Goal: Transaction & Acquisition: Purchase product/service

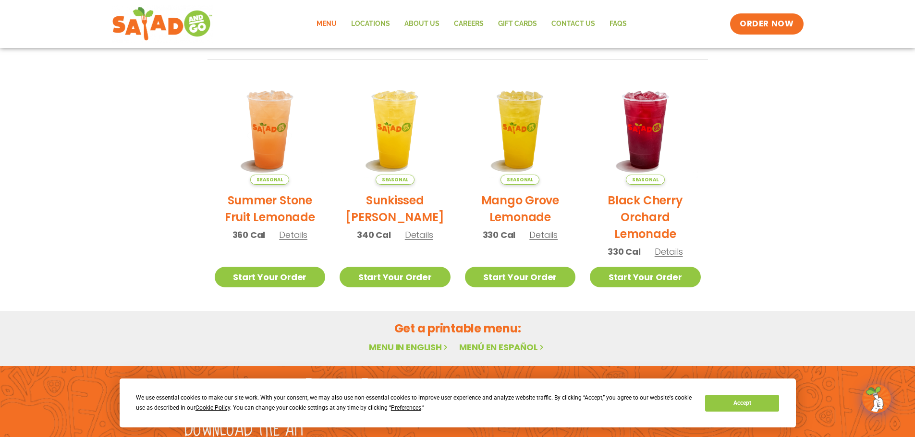
scroll to position [387, 0]
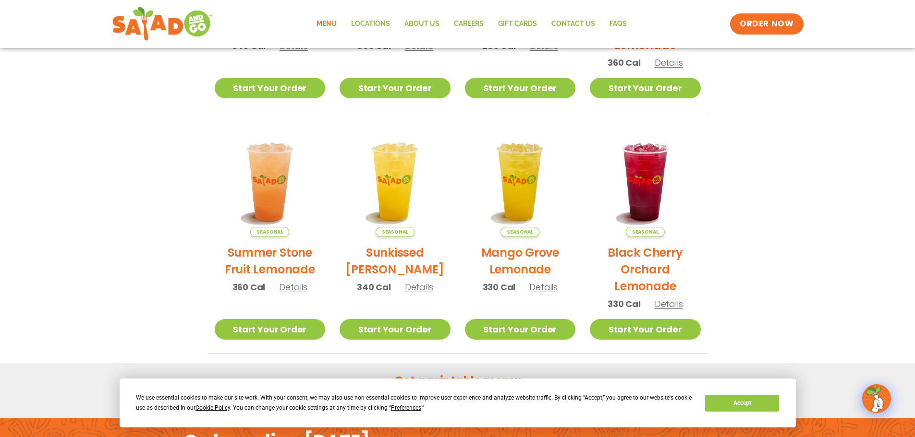
click at [328, 26] on link "Menu" at bounding box center [326, 24] width 35 height 22
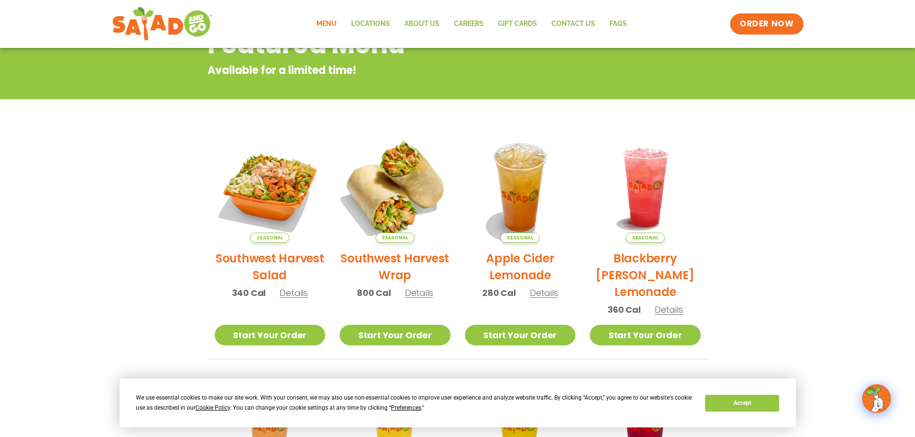
scroll to position [131, 0]
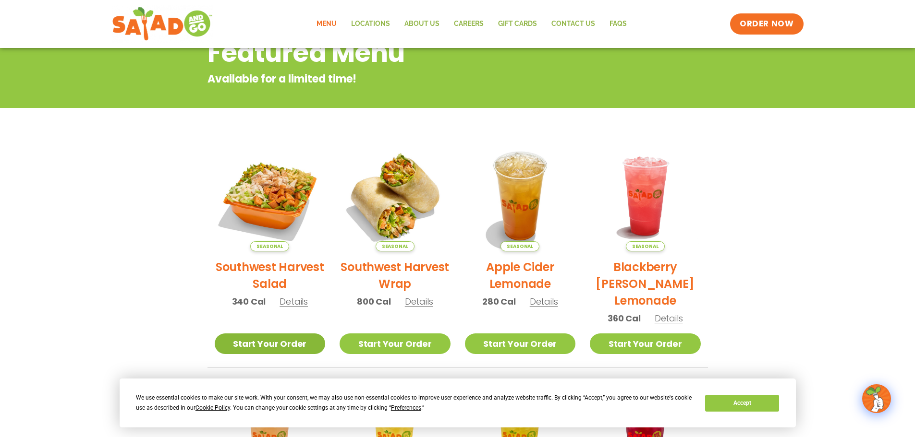
click at [271, 339] on link "Start Your Order" at bounding box center [270, 344] width 111 height 21
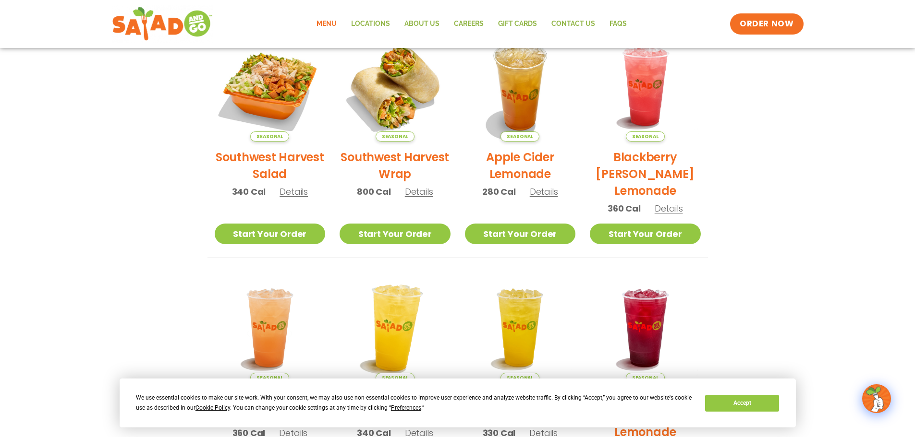
scroll to position [256, 0]
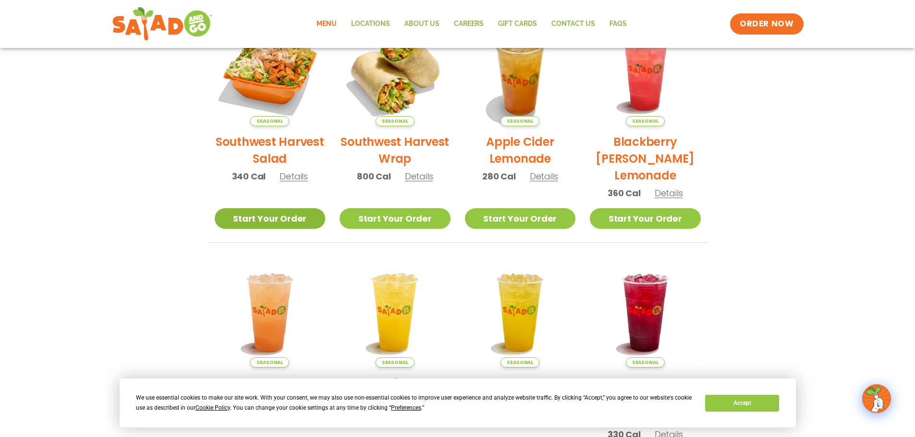
click at [281, 221] on link "Start Your Order" at bounding box center [270, 218] width 111 height 21
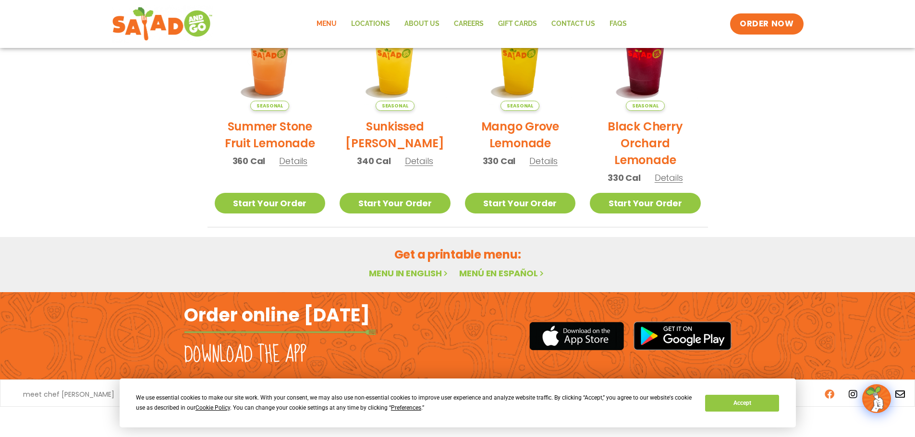
scroll to position [515, 0]
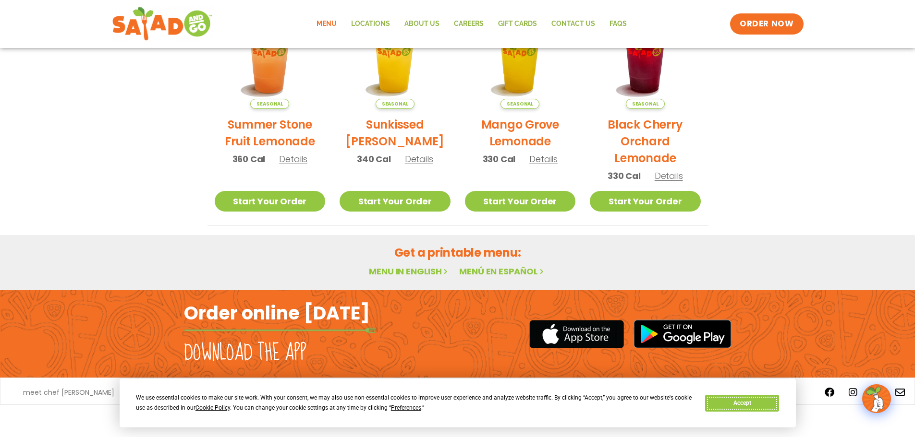
click at [738, 400] on button "Accept" at bounding box center [742, 403] width 74 height 17
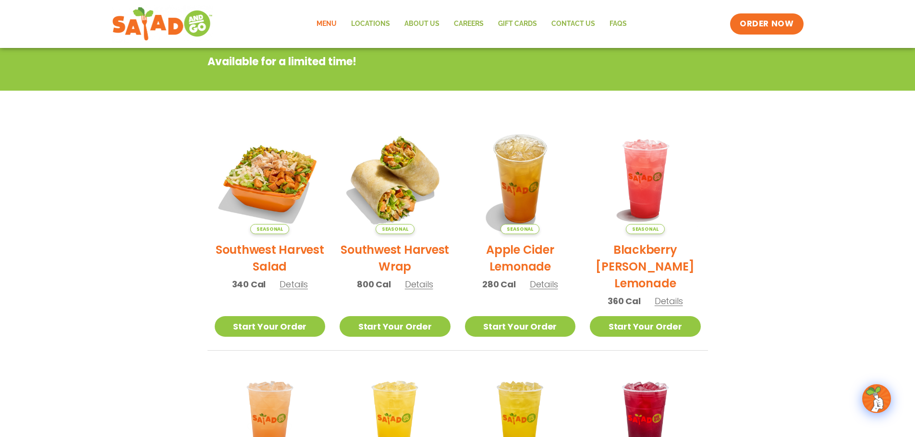
scroll to position [2, 0]
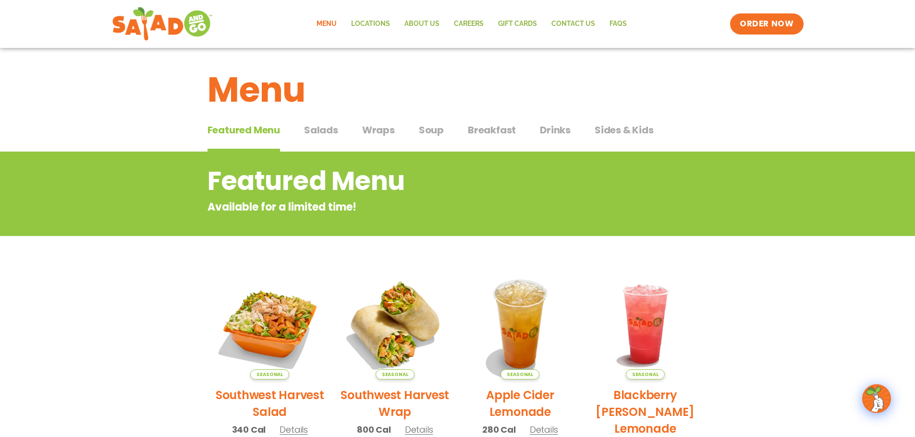
click at [336, 132] on span "Salads" at bounding box center [321, 130] width 34 height 14
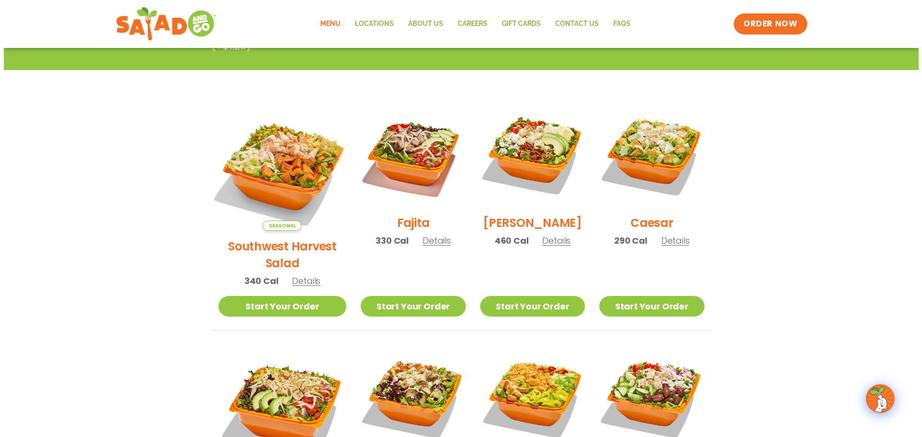
scroll to position [194, 0]
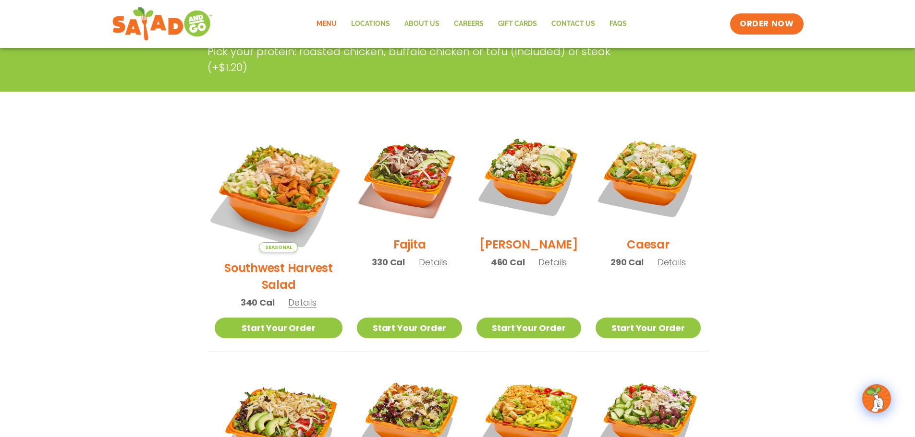
click at [293, 182] on img at bounding box center [278, 188] width 150 height 150
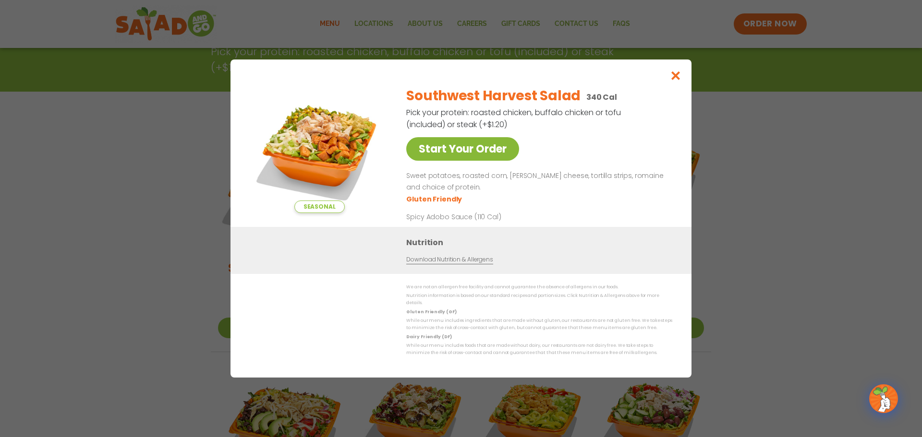
click at [499, 152] on link "Start Your Order" at bounding box center [462, 149] width 113 height 24
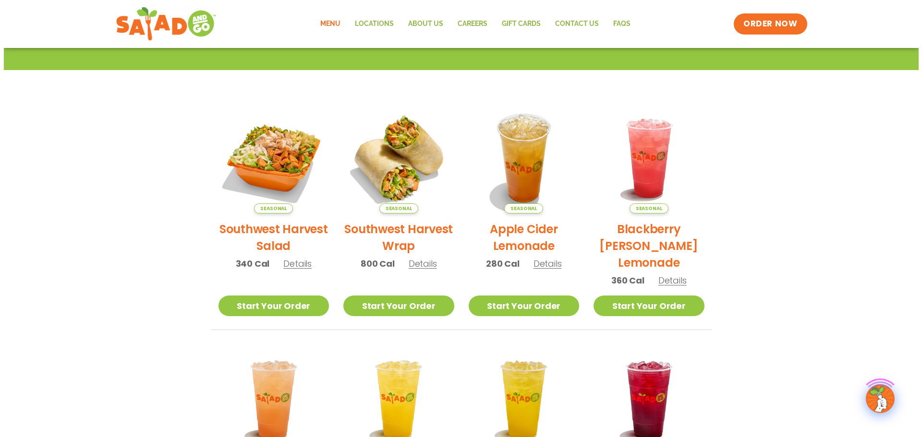
scroll to position [192, 0]
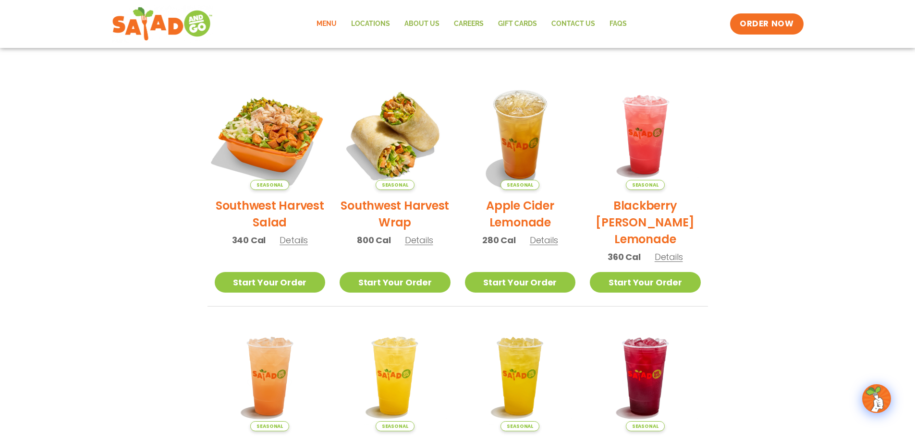
click at [280, 171] on img at bounding box center [270, 135] width 130 height 130
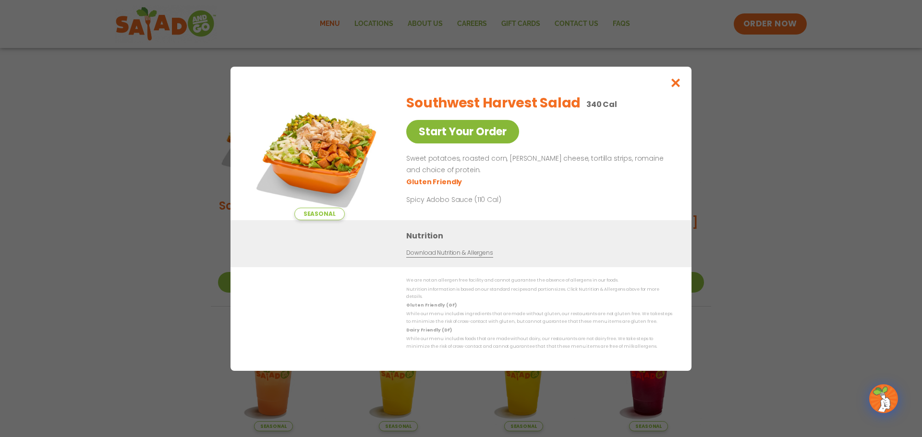
click at [477, 126] on link "Start Your Order" at bounding box center [462, 132] width 113 height 24
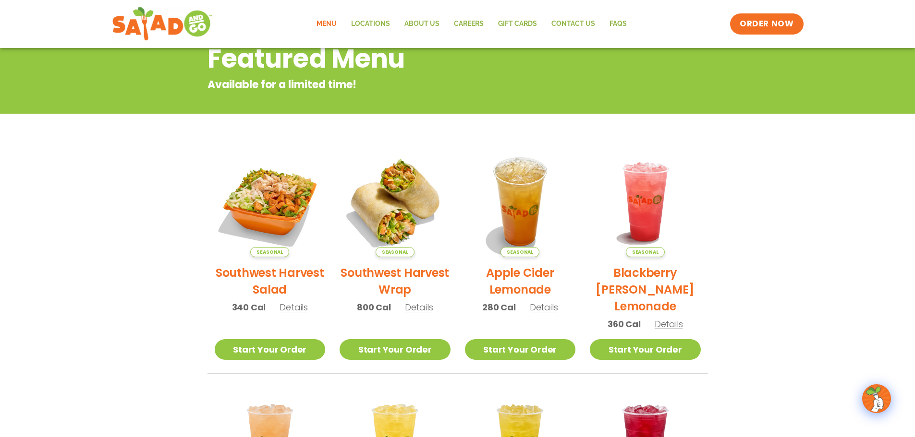
scroll to position [192, 0]
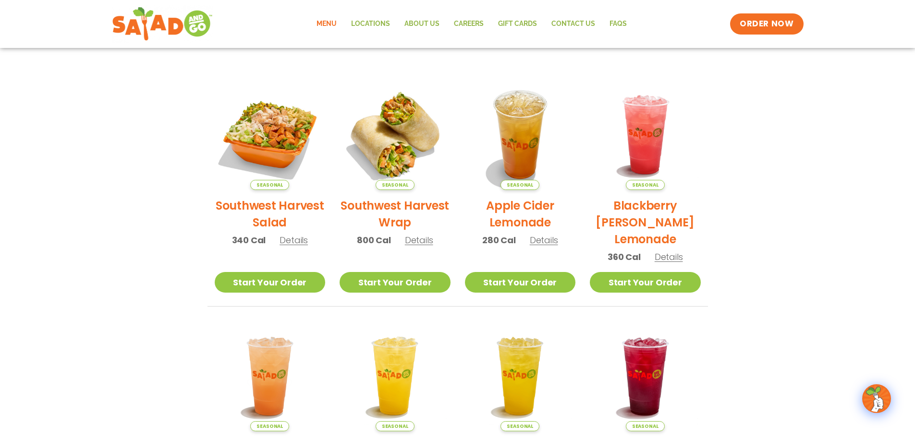
click at [299, 243] on span "Details" at bounding box center [293, 240] width 28 height 12
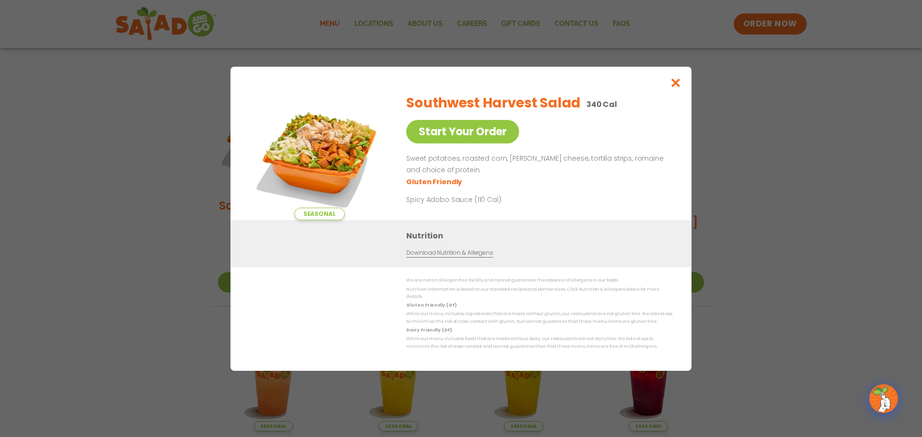
click at [315, 212] on span "Seasonal" at bounding box center [319, 214] width 50 height 12
click at [446, 256] on link "Download Nutrition & Allergens" at bounding box center [449, 253] width 86 height 9
click at [675, 82] on icon "Close modal" at bounding box center [676, 83] width 12 height 10
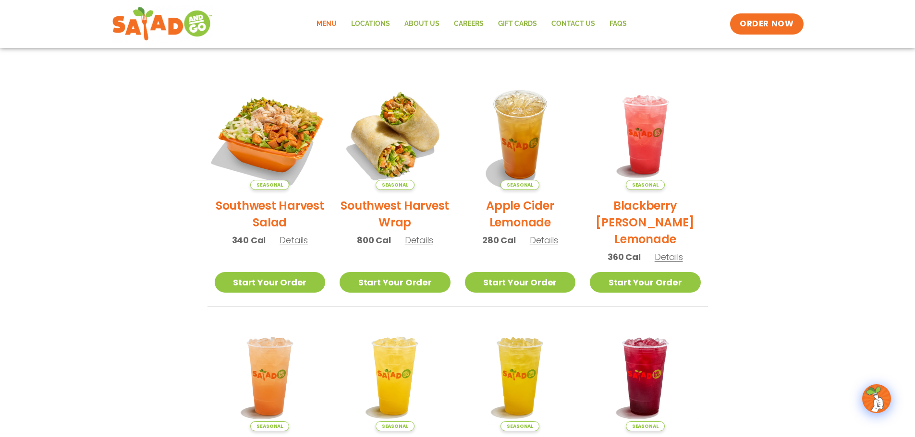
click at [270, 121] on img at bounding box center [270, 135] width 130 height 130
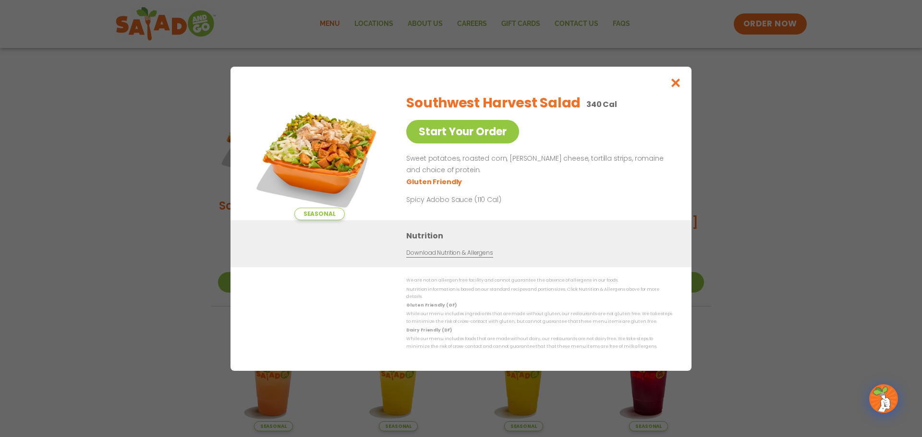
click at [330, 139] on img at bounding box center [319, 153] width 134 height 134
drag, startPoint x: 330, startPoint y: 139, endPoint x: 528, endPoint y: 106, distance: 201.1
drag, startPoint x: 528, startPoint y: 106, endPoint x: 678, endPoint y: 119, distance: 149.9
click at [678, 119] on div "Seasonal Start Your Order Southwest Harvest Salad 340 Cal Start Your Order Swee…" at bounding box center [460, 219] width 461 height 304
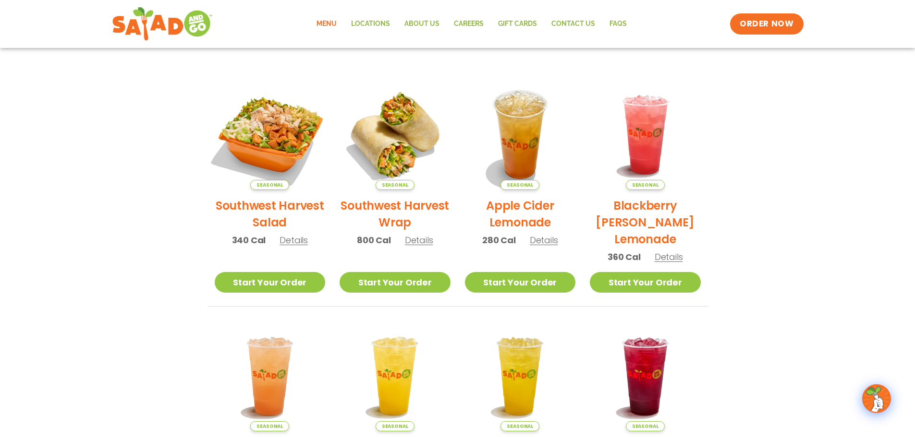
click at [299, 130] on img at bounding box center [270, 135] width 130 height 130
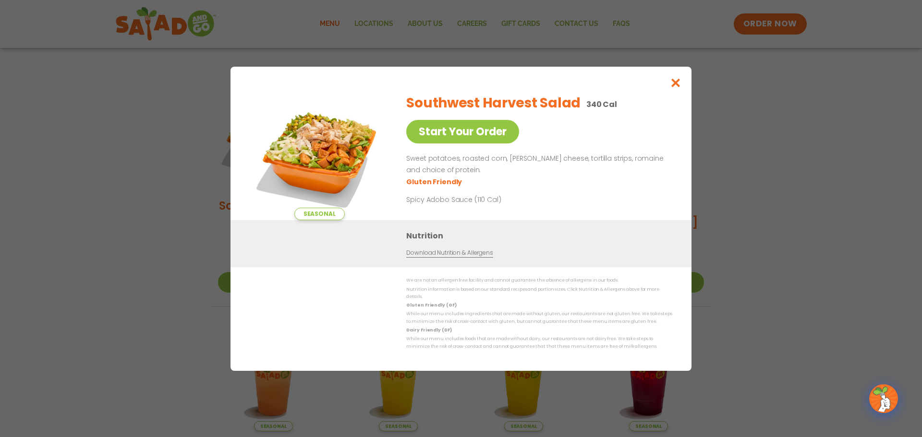
click at [486, 205] on p "Spicy Adobo Sauce (110 Cal)" at bounding box center [495, 199] width 178 height 10
click at [310, 139] on img at bounding box center [319, 153] width 134 height 134
click at [678, 86] on icon "Close modal" at bounding box center [676, 83] width 12 height 10
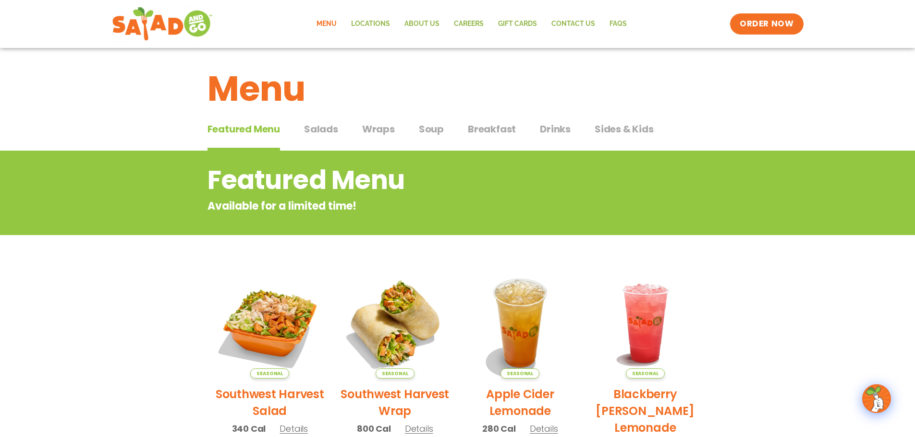
scroll to position [0, 0]
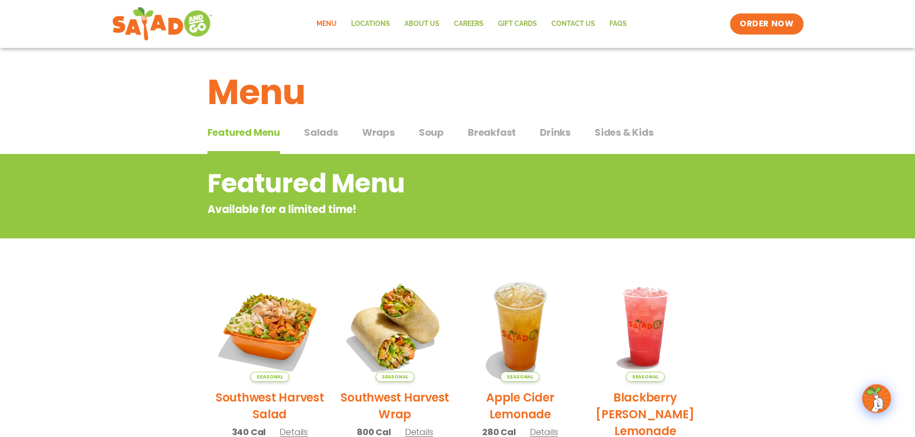
click at [330, 131] on span "Salads" at bounding box center [321, 132] width 34 height 14
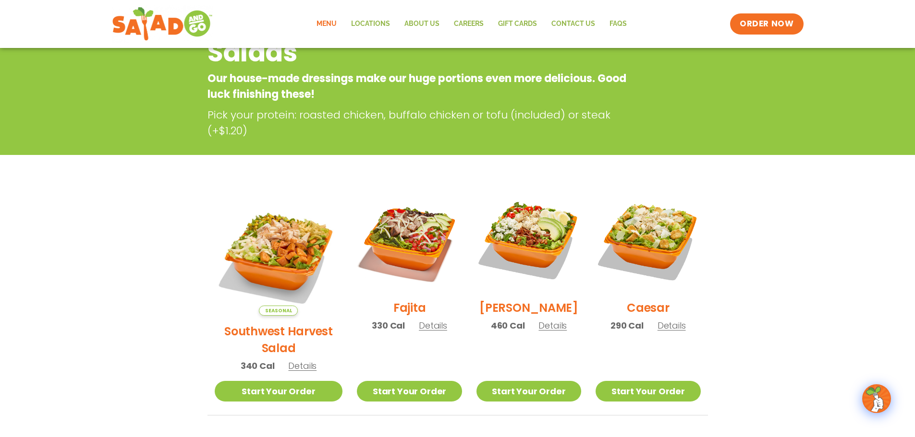
scroll to position [64, 0]
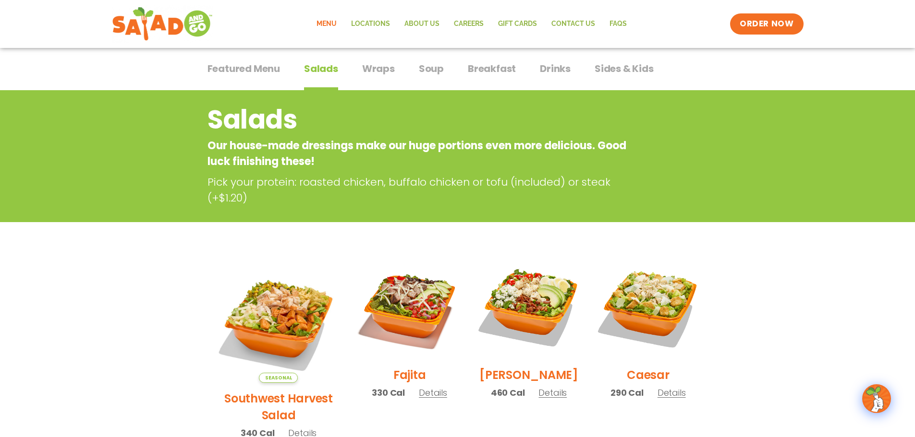
click at [391, 75] on span "Wraps" at bounding box center [378, 68] width 33 height 14
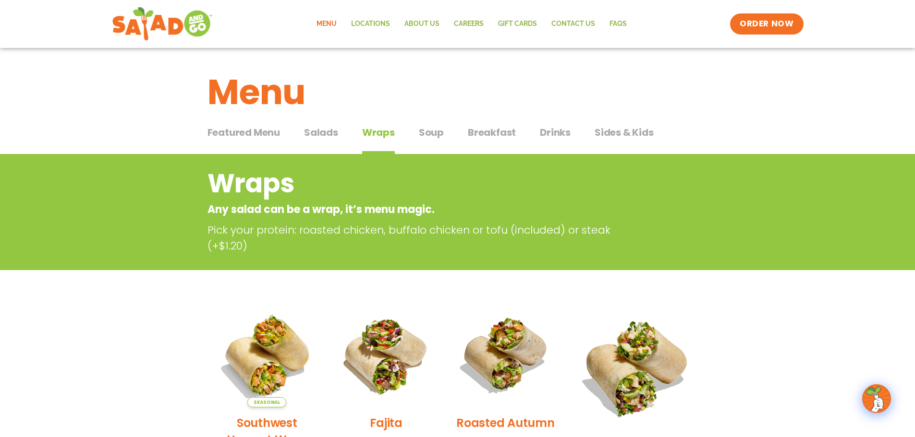
click at [458, 55] on div "Menu" at bounding box center [457, 85] width 915 height 74
